Goal: Use online tool/utility: Utilize a website feature to perform a specific function

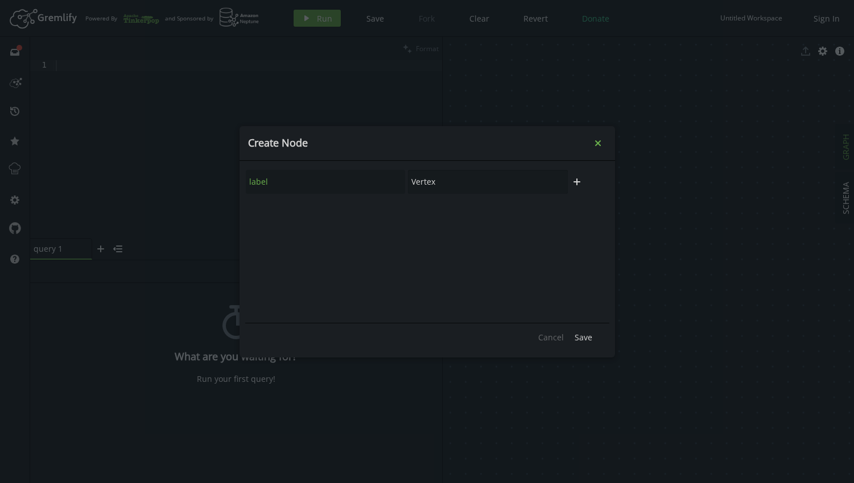
click at [599, 146] on icon "small-cross" at bounding box center [597, 143] width 11 height 11
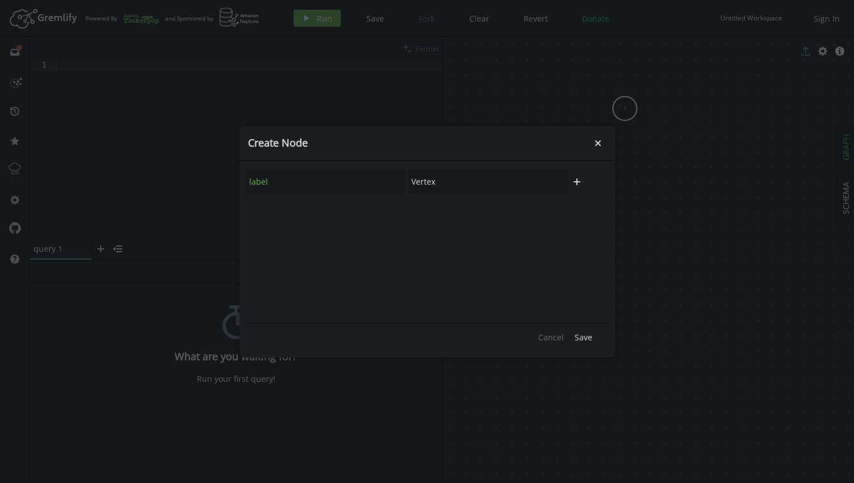
click at [346, 215] on div "label Vertex plus" at bounding box center [427, 244] width 364 height 154
click at [436, 184] on input "Vertex" at bounding box center [488, 182] width 160 height 24
type input "Vertex1"
click at [581, 338] on span "Save" at bounding box center [583, 337] width 18 height 11
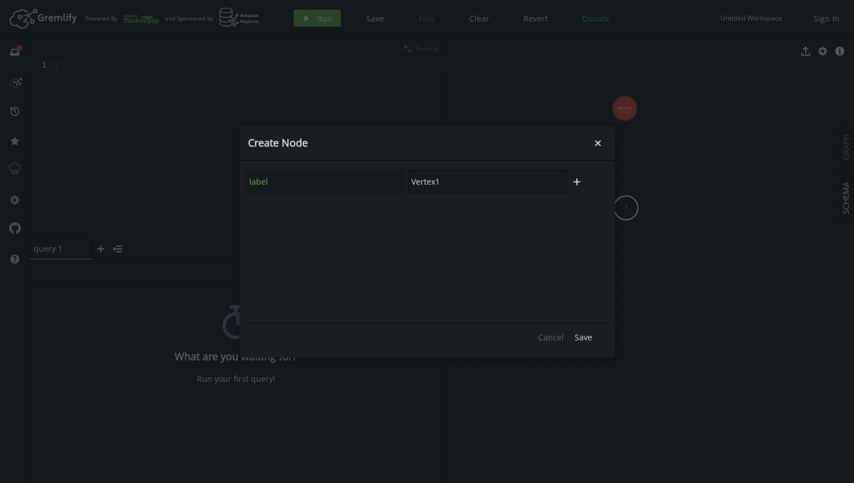
click at [491, 181] on input "Vertex1" at bounding box center [488, 182] width 160 height 24
click at [580, 184] on icon "plus" at bounding box center [576, 181] width 9 height 9
click at [324, 208] on input "text" at bounding box center [326, 213] width 160 height 24
type input "l"
click at [575, 218] on button "trash" at bounding box center [576, 212] width 17 height 17
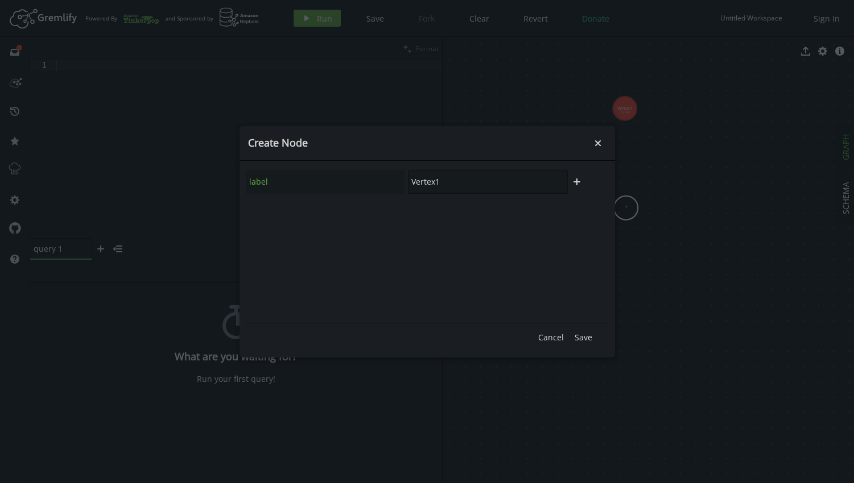
click at [499, 187] on input "Vertex1" at bounding box center [488, 182] width 160 height 24
click at [582, 181] on button "plus" at bounding box center [576, 181] width 17 height 17
click at [326, 215] on input "text" at bounding box center [326, 213] width 160 height 24
type input "ID"
click at [582, 217] on button "trash" at bounding box center [576, 212] width 17 height 17
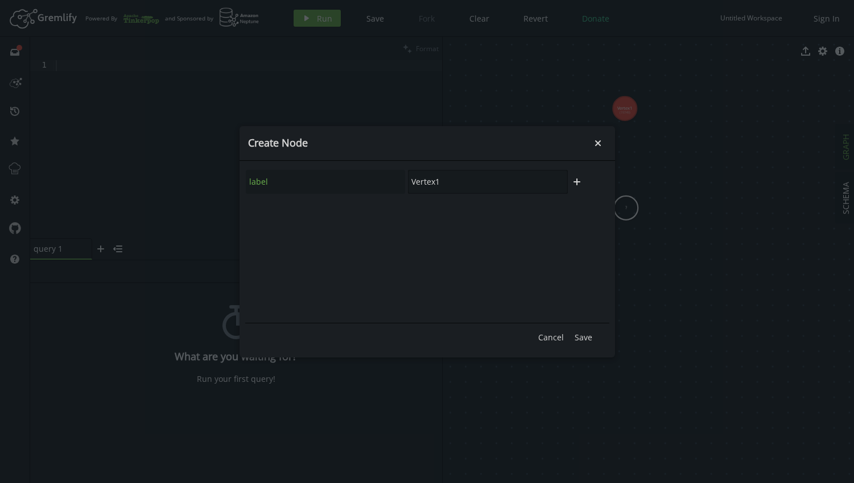
click at [508, 186] on input "Vertex1" at bounding box center [488, 182] width 160 height 24
type input "Vertex2"
click at [581, 338] on span "Save" at bounding box center [583, 337] width 18 height 11
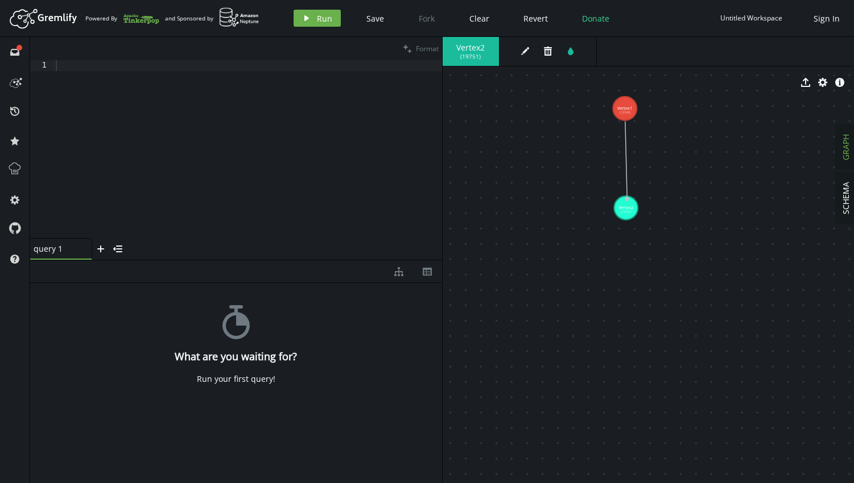
drag, startPoint x: 628, startPoint y: 113, endPoint x: 627, endPoint y: 200, distance: 87.6
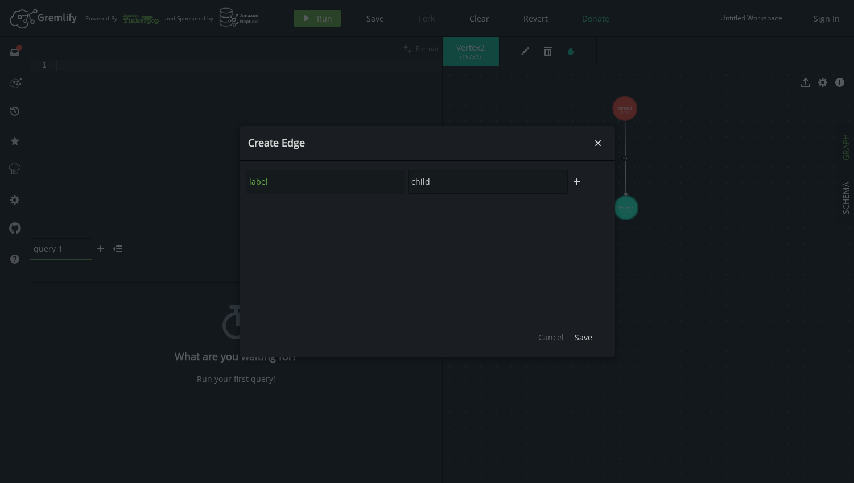
click at [478, 181] on input "child" at bounding box center [488, 182] width 160 height 24
click at [503, 185] on input "child" at bounding box center [488, 182] width 160 height 24
click at [585, 336] on span "Save" at bounding box center [583, 337] width 18 height 11
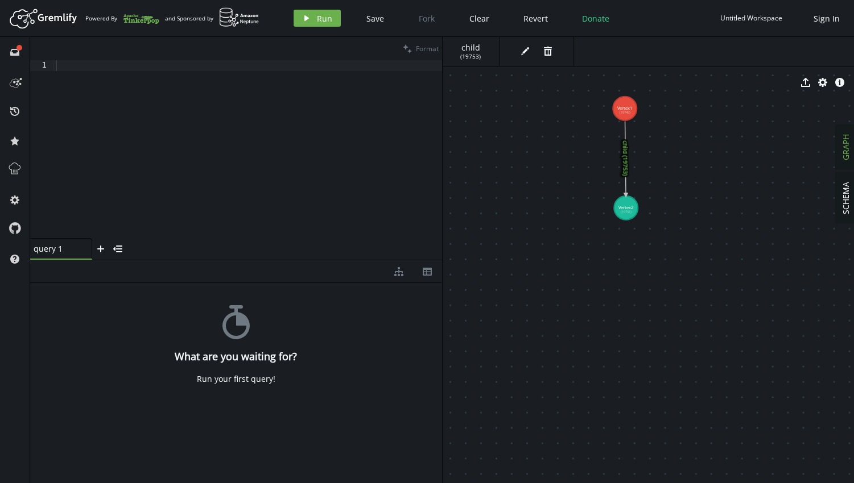
click at [204, 117] on div at bounding box center [247, 160] width 388 height 200
click at [89, 193] on div "g . V ( "vertex1" ) . out ( )" at bounding box center [247, 160] width 388 height 200
click at [261, 70] on div "g . V ( "vertex1" ) . out ( )" at bounding box center [247, 160] width 388 height 200
click at [261, 329] on div "stopwatch What are you waiting for? Run your first query!" at bounding box center [236, 380] width 412 height 195
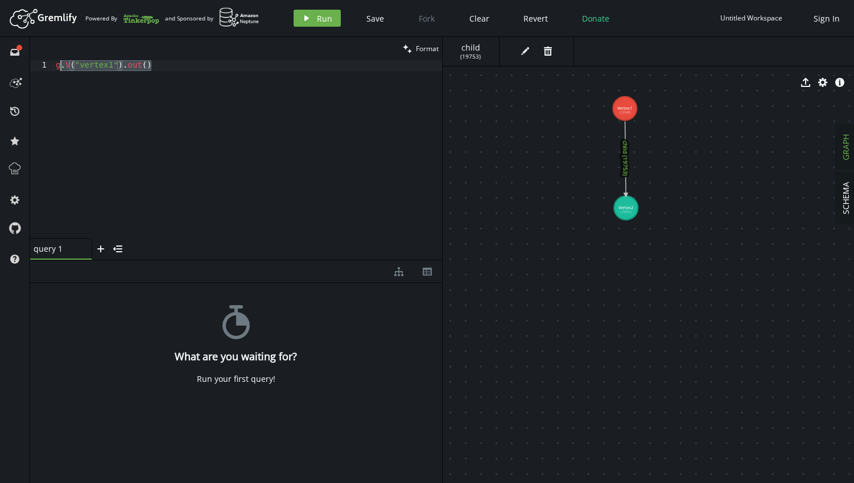
drag, startPoint x: 189, startPoint y: 69, endPoint x: 6, endPoint y: 65, distance: 183.2
click at [6, 65] on div "full-circle inbox history star cog help clean Format g.V("vertex1").out() 1 g .…" at bounding box center [427, 260] width 854 height 446
click at [319, 21] on span "Run" at bounding box center [324, 18] width 15 height 11
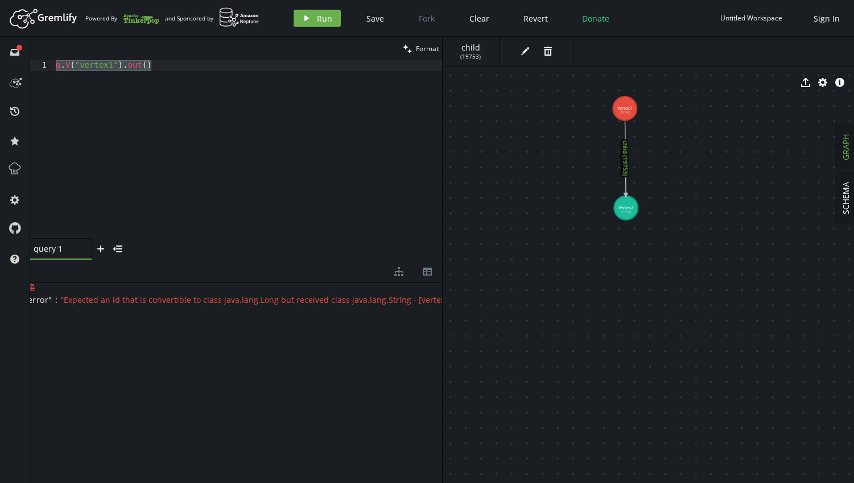
scroll to position [0, 0]
click at [110, 65] on div "g . V ( "vertex1" ) . out ( )" at bounding box center [247, 160] width 388 height 200
drag, startPoint x: 118, startPoint y: 65, endPoint x: 78, endPoint y: 64, distance: 39.2
click at [78, 64] on div "g . V ( "vertex1" ) . out ( )" at bounding box center [247, 160] width 388 height 200
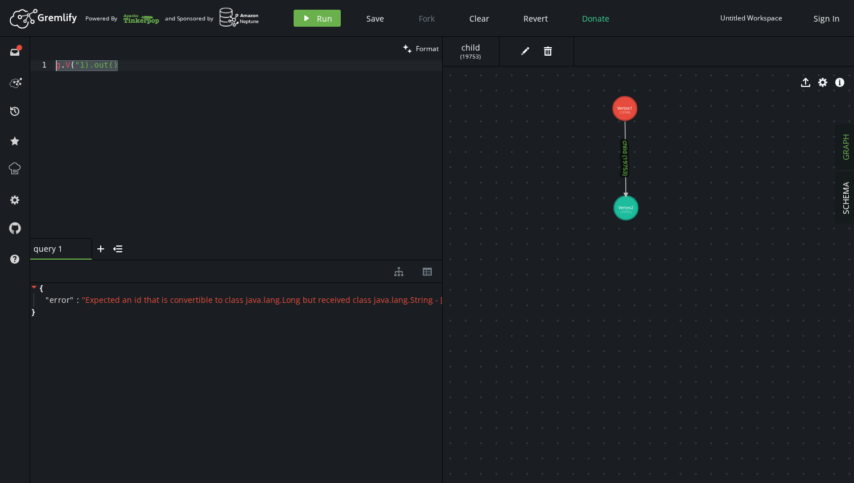
drag, startPoint x: 175, startPoint y: 65, endPoint x: 44, endPoint y: 65, distance: 130.2
click at [44, 65] on div "g.V("1).out() 1 g . V ( "1).out() XXXXXXXXXXXXXXXXXXXXXXXXXXXXXXXXXXXXXXXXXXXXX…" at bounding box center [236, 149] width 412 height 178
click at [324, 20] on span "Run" at bounding box center [324, 18] width 15 height 11
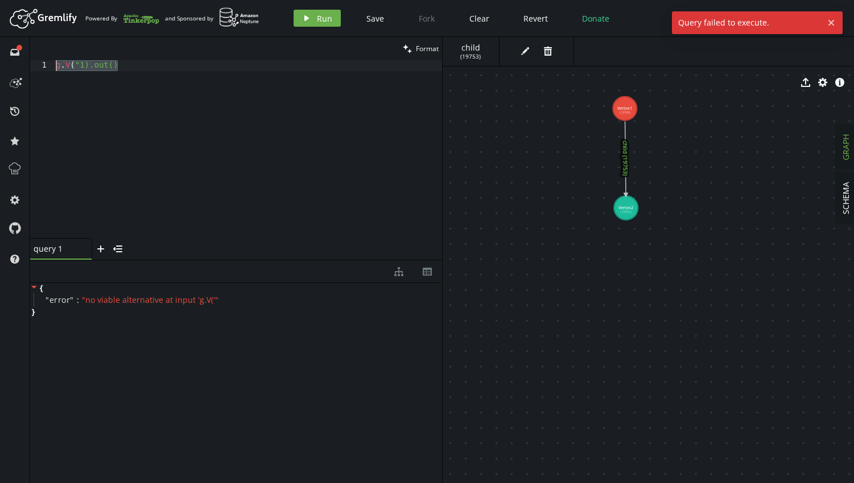
click at [179, 68] on div "g . V ( "1).out()" at bounding box center [247, 160] width 388 height 200
click at [80, 68] on div "g . V ( "1).out()" at bounding box center [247, 160] width 388 height 200
click at [315, 19] on button "play Run" at bounding box center [316, 18] width 47 height 17
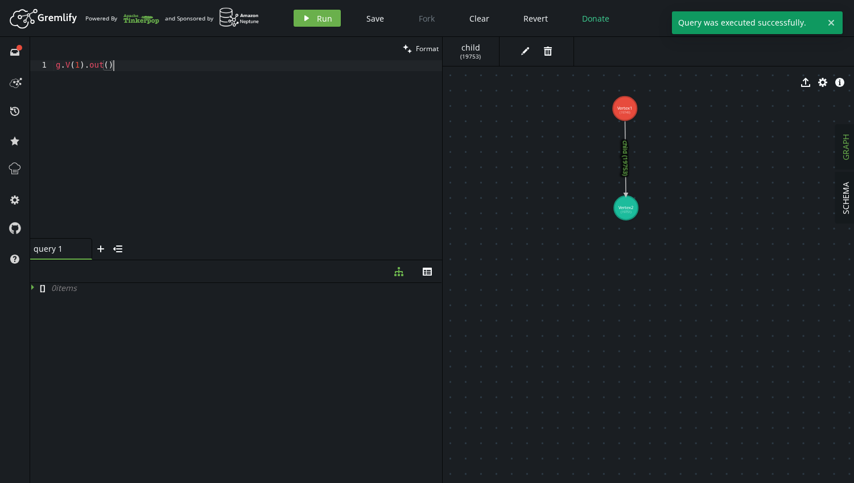
click at [285, 73] on div "g . V ( 1 ) . out ( )" at bounding box center [247, 160] width 388 height 200
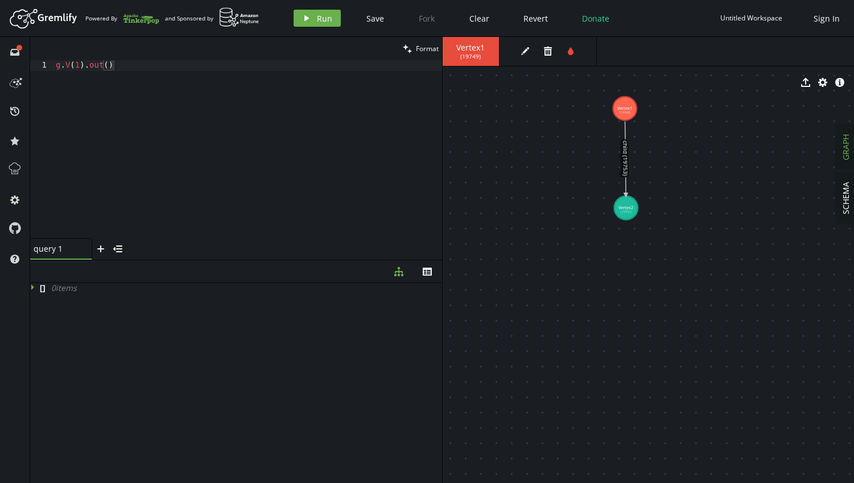
click at [81, 65] on div "g . V ( 1 ) . out ( )" at bounding box center [247, 160] width 388 height 200
click at [176, 62] on div "g . V ( 19749 ) . out ( )" at bounding box center [247, 160] width 388 height 200
type textarea "g.V(19749).out()"
click at [323, 26] on button "play Run" at bounding box center [316, 18] width 47 height 17
